Goal: Task Accomplishment & Management: Use online tool/utility

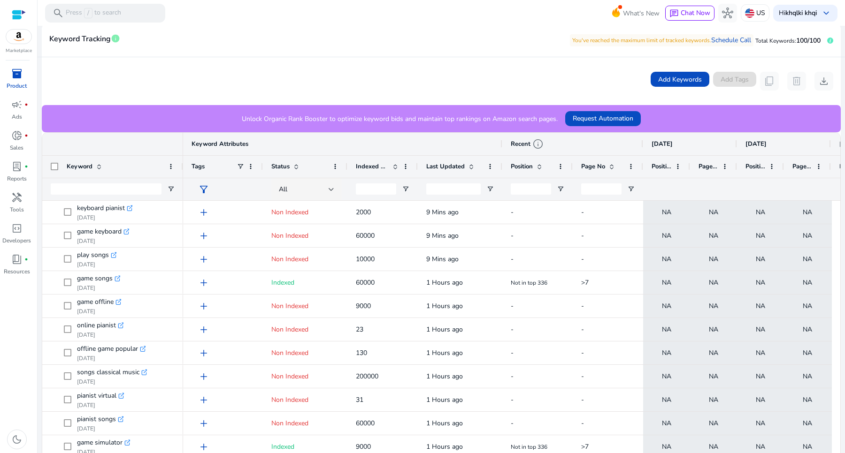
click at [387, 162] on span "Indexed Products" at bounding box center [372, 166] width 33 height 8
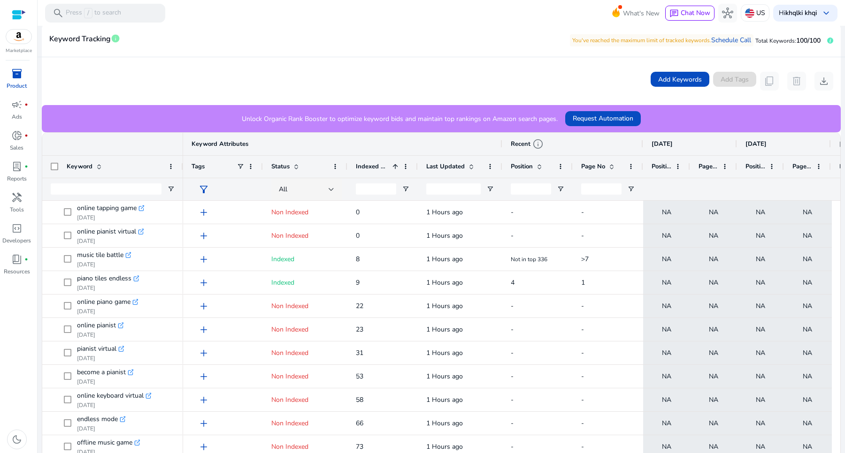
click at [610, 166] on span at bounding box center [612, 167] width 8 height 8
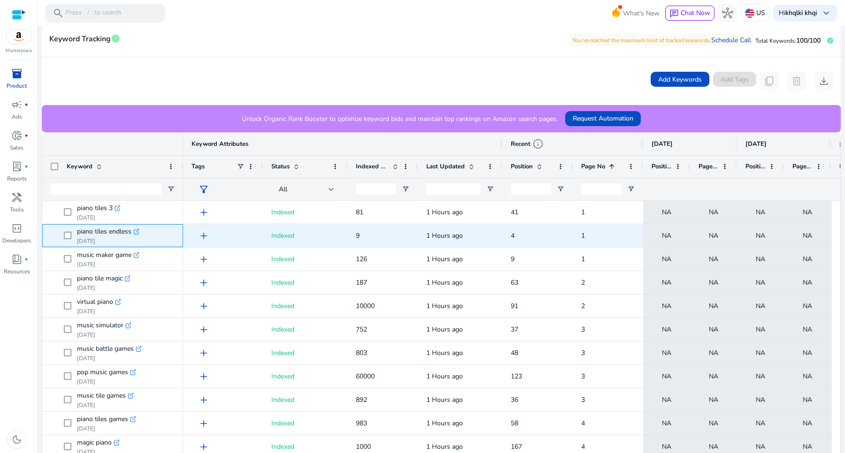
click at [168, 235] on span "piano tiles endless .st0{fill:#2c8af8} [DATE]" at bounding box center [119, 235] width 111 height 19
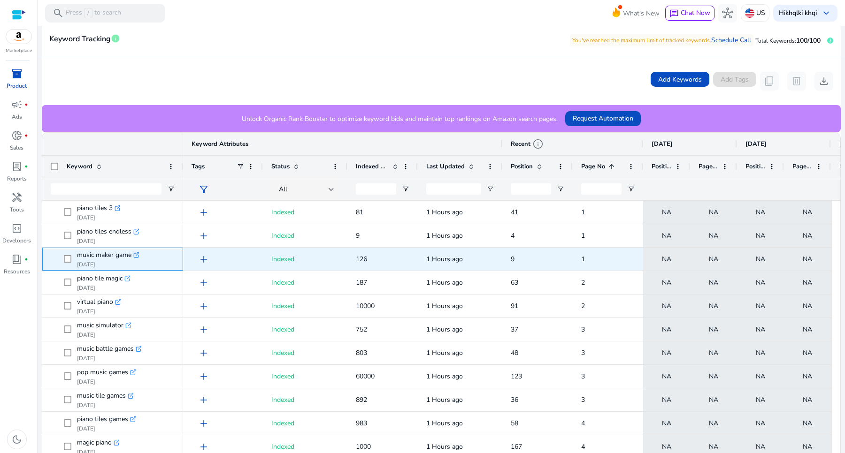
click at [166, 255] on span "music maker game .st0{fill:#2c8af8} [DATE]" at bounding box center [119, 259] width 111 height 19
drag, startPoint x: 526, startPoint y: 254, endPoint x: 499, endPoint y: 255, distance: 26.7
click at [499, 255] on div "add Indexed 126 1 Hours ago 9 1 NA NA NA NA NA NA" at bounding box center [788, 259] width 1211 height 23
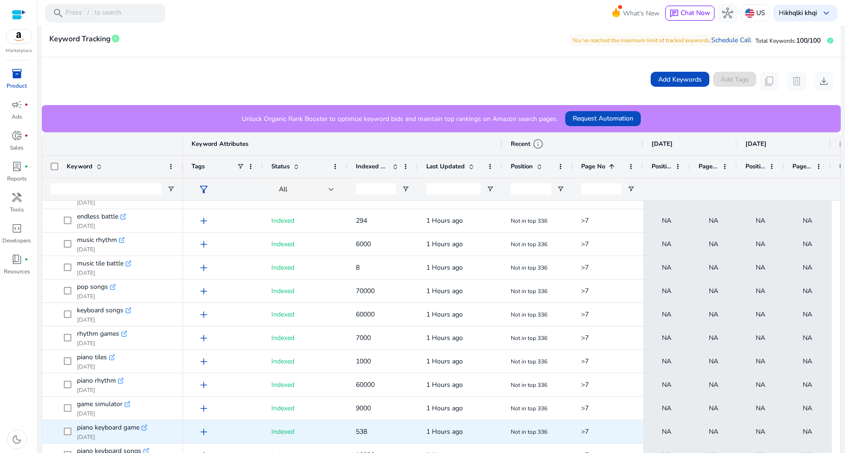
scroll to position [792, 0]
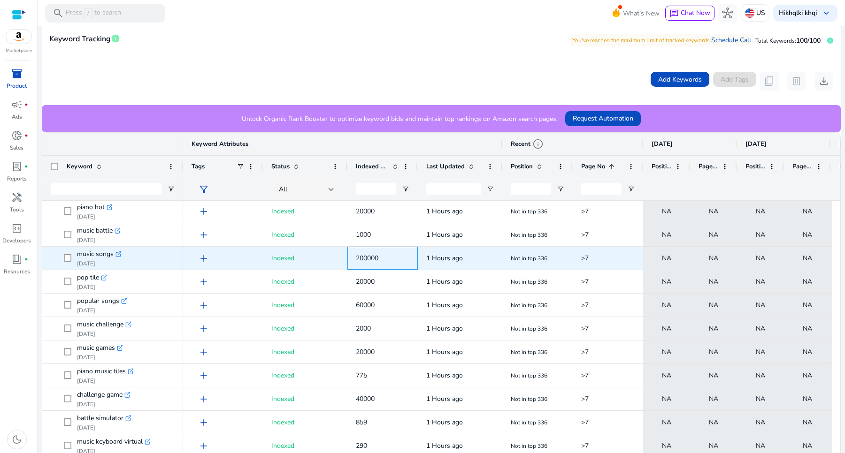
click at [367, 255] on span "200000" at bounding box center [367, 258] width 23 height 9
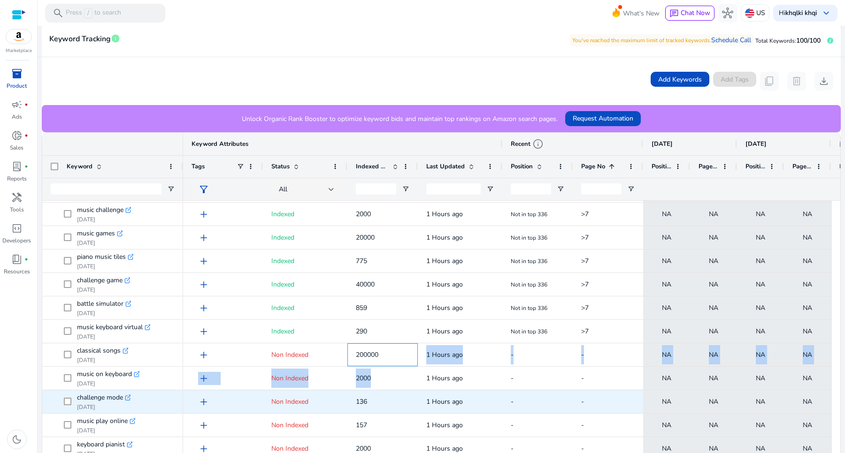
drag, startPoint x: 388, startPoint y: 350, endPoint x: 400, endPoint y: 423, distance: 74.7
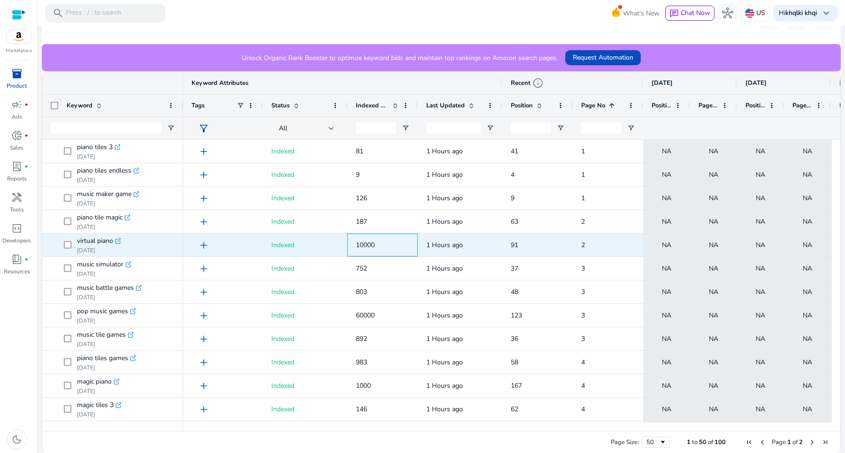
click at [386, 243] on span "10000" at bounding box center [382, 245] width 53 height 19
click at [156, 238] on span "virtual piano .st0{fill:#2c8af8} [DATE]" at bounding box center [119, 245] width 111 height 19
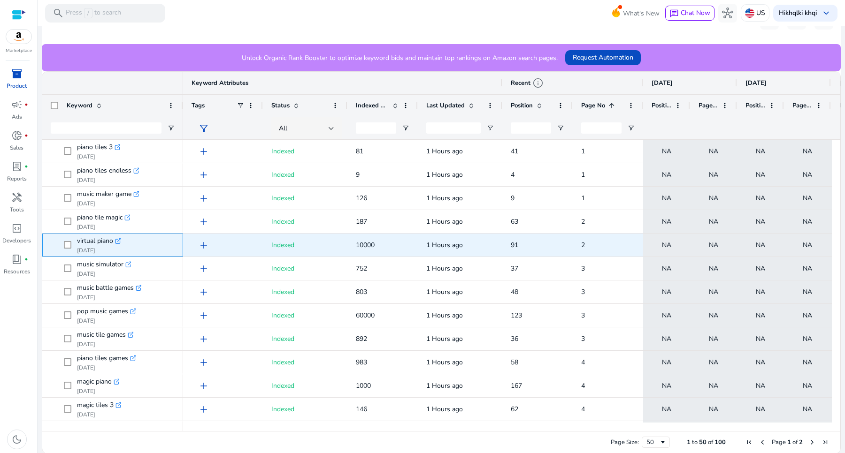
click at [156, 238] on span "virtual piano .st0{fill:#2c8af8} [DATE]" at bounding box center [119, 245] width 111 height 19
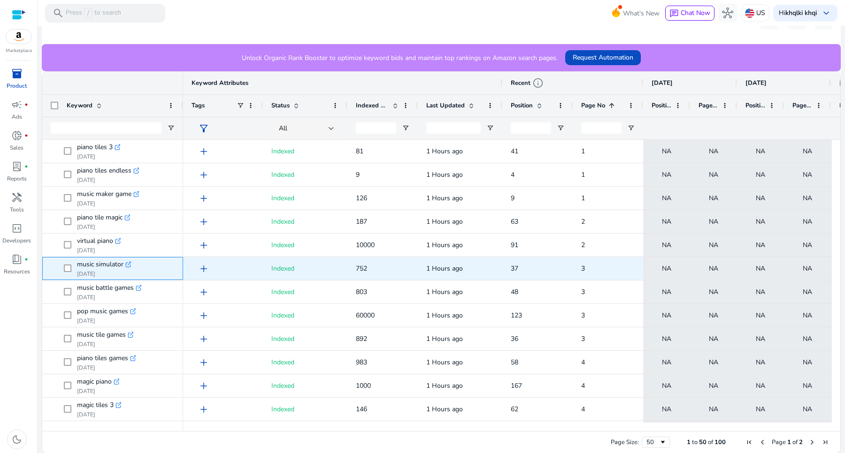
click at [154, 265] on span "music simulator .st0{fill:#2c8af8} [DATE]" at bounding box center [119, 268] width 111 height 19
click at [371, 270] on span "752" at bounding box center [382, 268] width 53 height 19
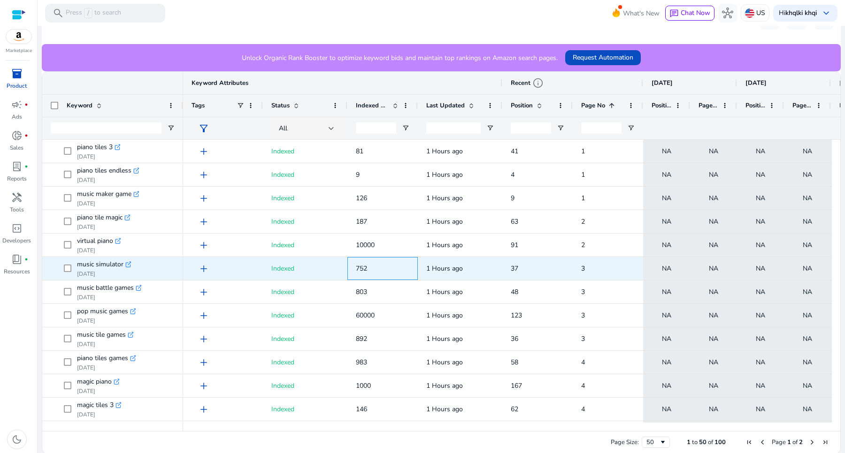
click at [371, 270] on span "752" at bounding box center [382, 268] width 53 height 19
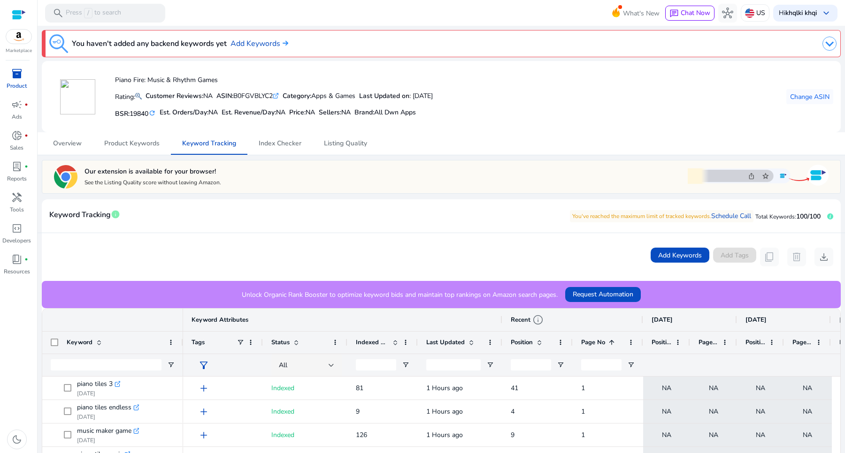
click at [20, 80] on div "inventory_2" at bounding box center [17, 73] width 26 height 15
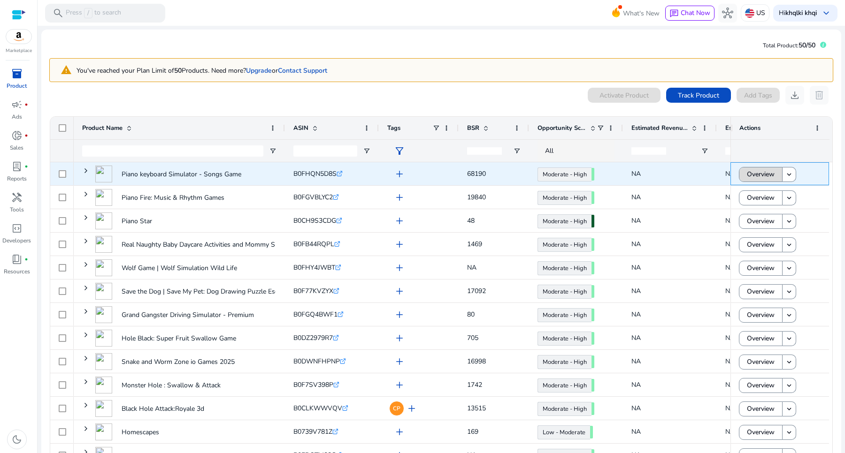
click at [751, 173] on span "Overview" at bounding box center [760, 174] width 28 height 19
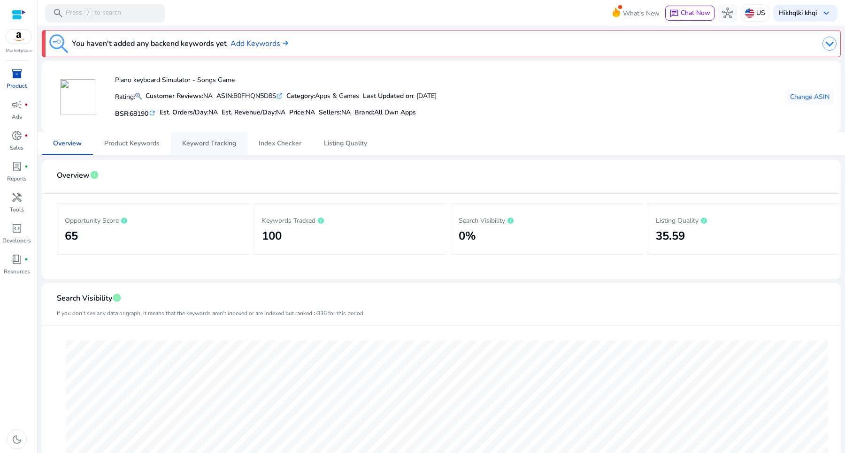
click at [213, 144] on span "Keyword Tracking" at bounding box center [209, 143] width 54 height 7
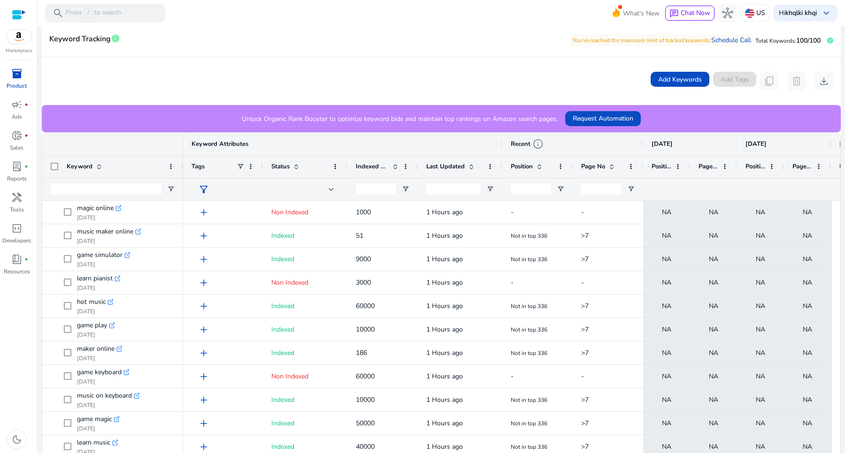
click at [605, 163] on span at bounding box center [610, 167] width 10 height 8
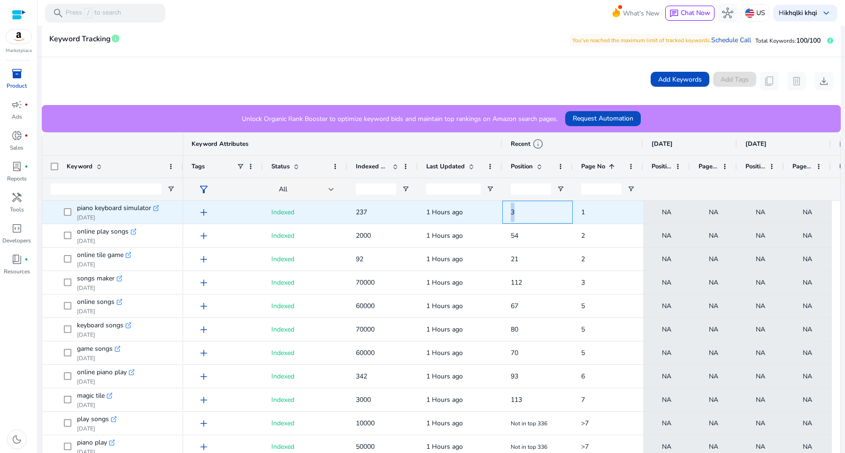
drag, startPoint x: 515, startPoint y: 219, endPoint x: 496, endPoint y: 217, distance: 18.9
click at [496, 217] on div "add Indexed 237 1 Hours ago 3 1 NA NA NA NA NA NA" at bounding box center [788, 212] width 1211 height 23
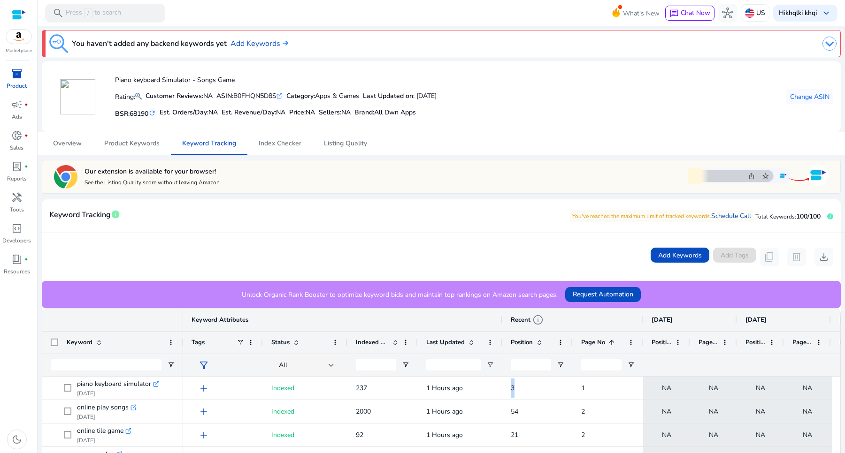
click at [282, 96] on icon ".st0{fill:#2c8af8}" at bounding box center [279, 96] width 6 height 6
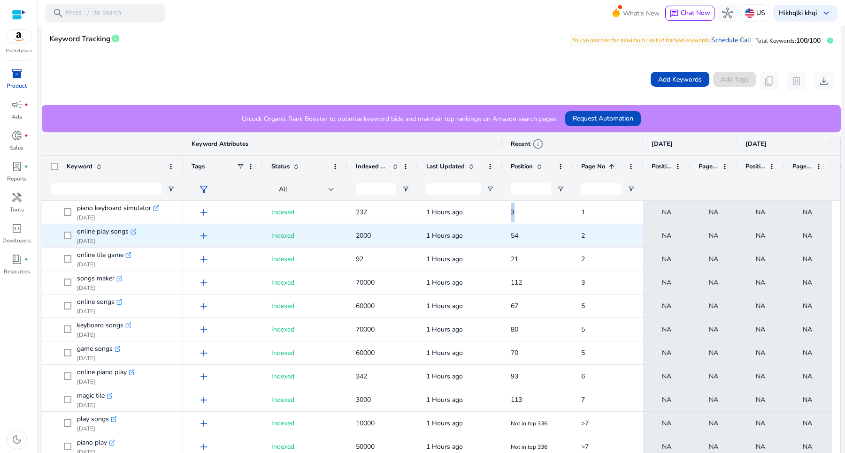
scroll to position [237, 0]
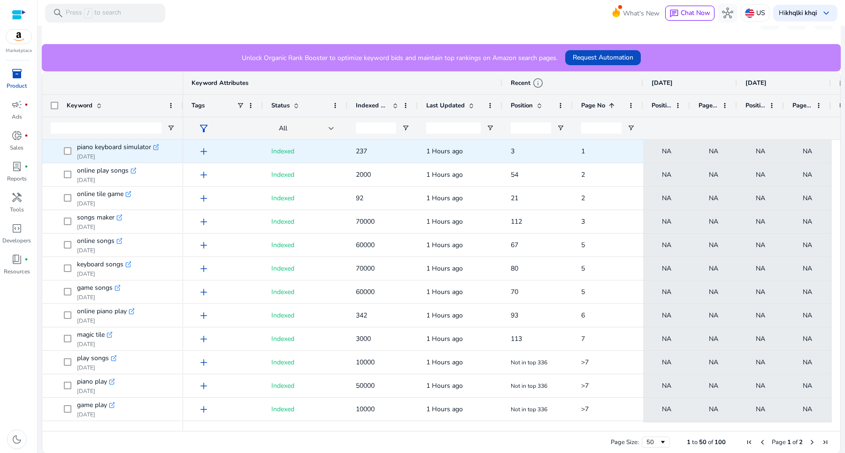
click at [359, 149] on span "237" at bounding box center [361, 151] width 11 height 9
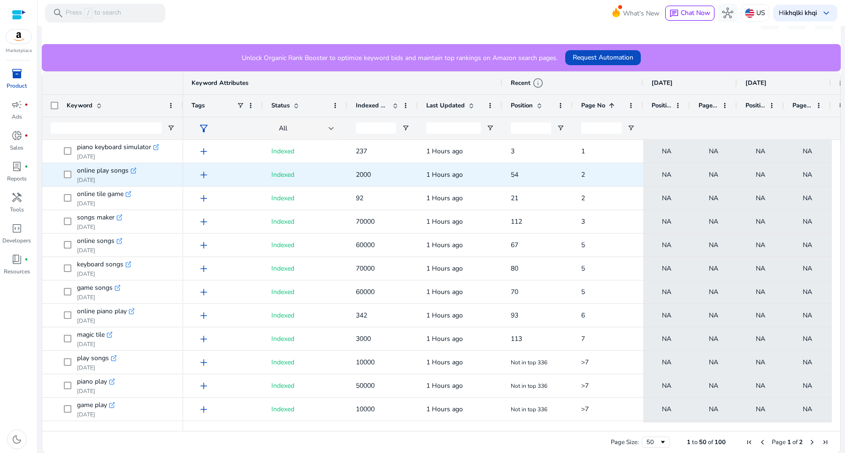
click at [365, 175] on span "2000" at bounding box center [363, 174] width 15 height 9
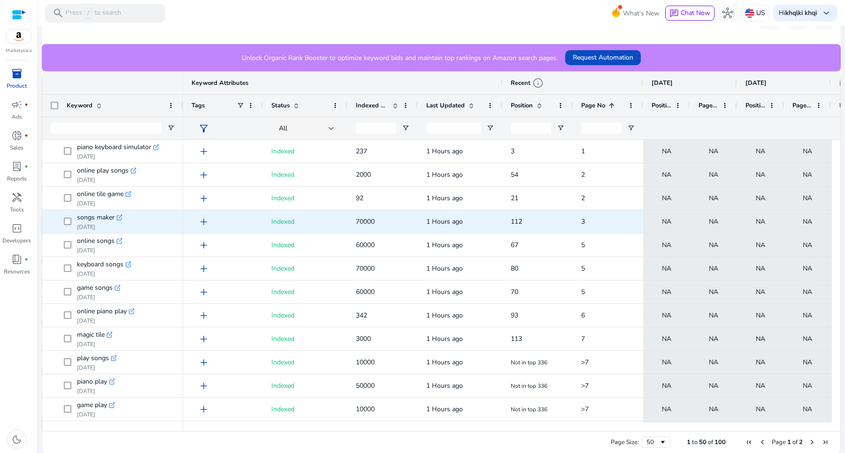
click at [366, 224] on span "70000" at bounding box center [365, 221] width 19 height 9
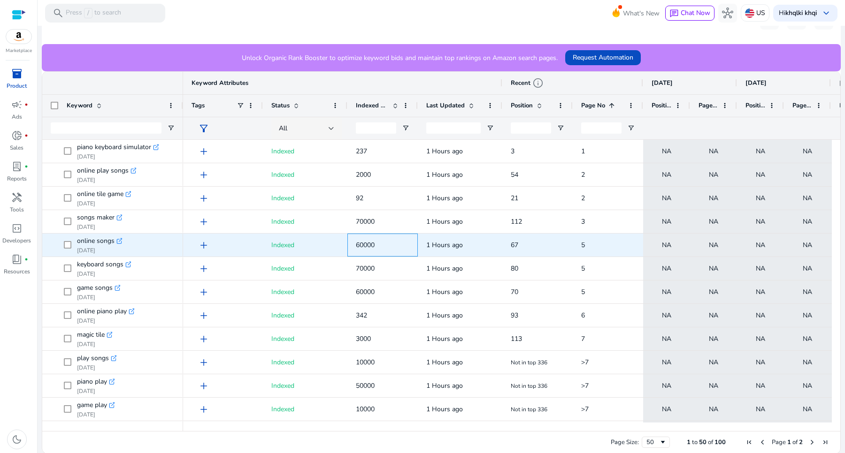
click at [364, 244] on span "60000" at bounding box center [365, 245] width 19 height 9
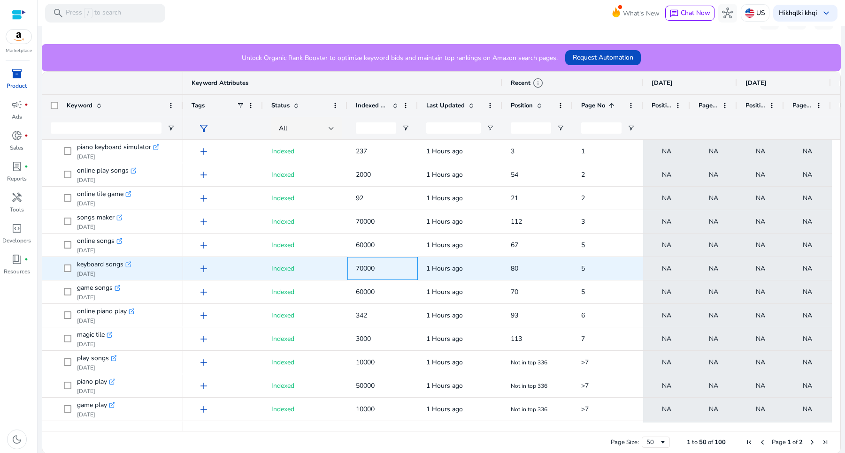
click at [367, 270] on span "70000" at bounding box center [365, 268] width 19 height 9
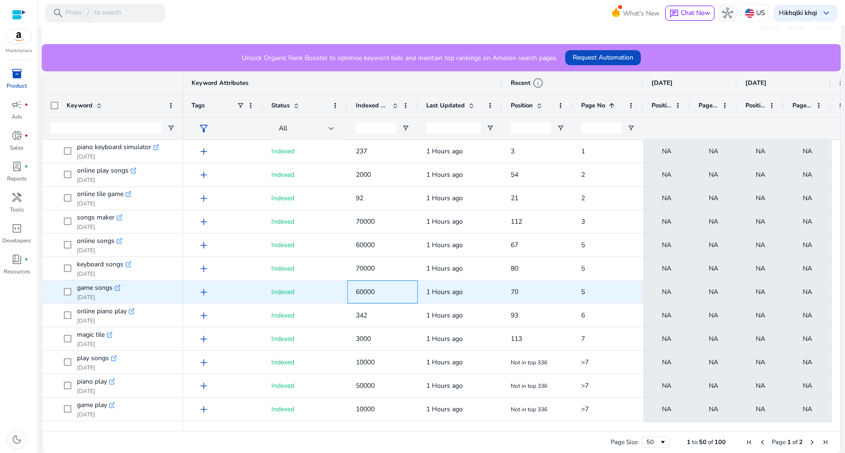
click at [371, 298] on span "60000" at bounding box center [382, 291] width 53 height 19
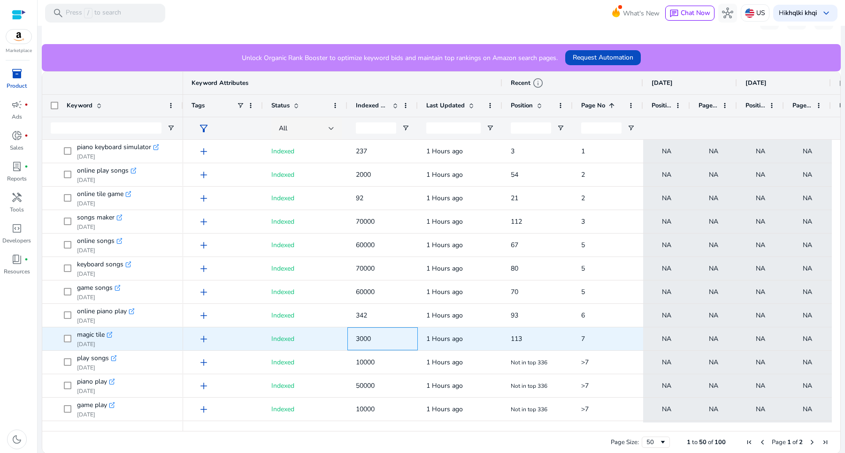
click at [368, 338] on span "3000" at bounding box center [363, 339] width 15 height 9
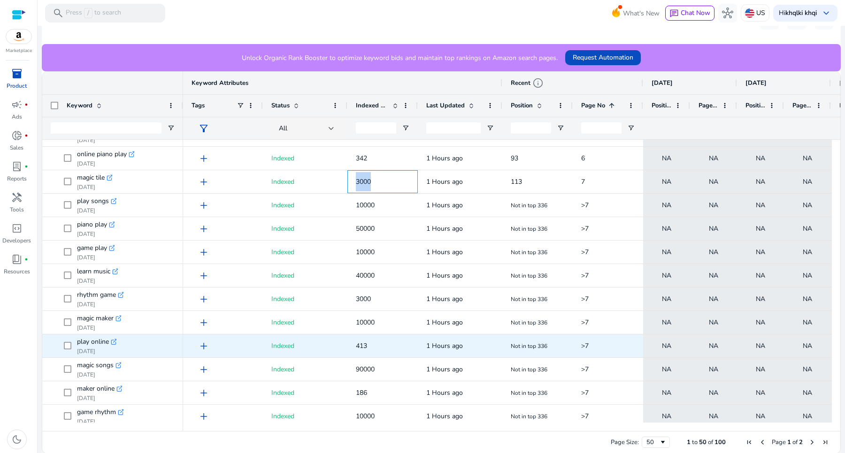
scroll to position [216, 0]
